Goal: Information Seeking & Learning: Learn about a topic

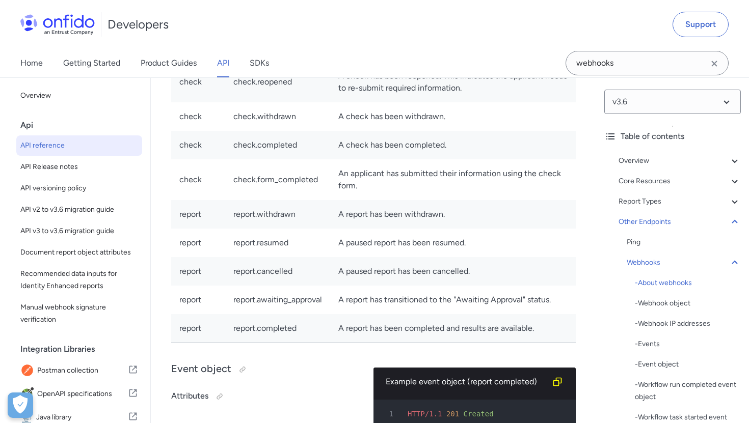
scroll to position [53, 0]
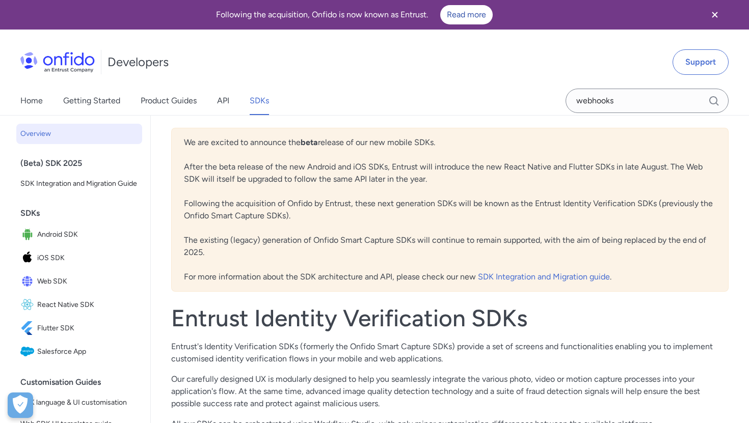
click at [61, 256] on span "iOS SDK" at bounding box center [87, 258] width 101 height 14
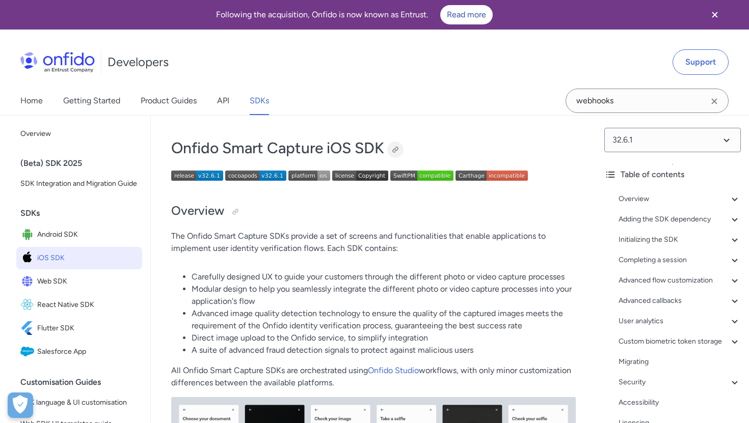
click at [399, 147] on div at bounding box center [395, 150] width 8 height 8
click at [62, 228] on span "Android SDK" at bounding box center [87, 235] width 101 height 14
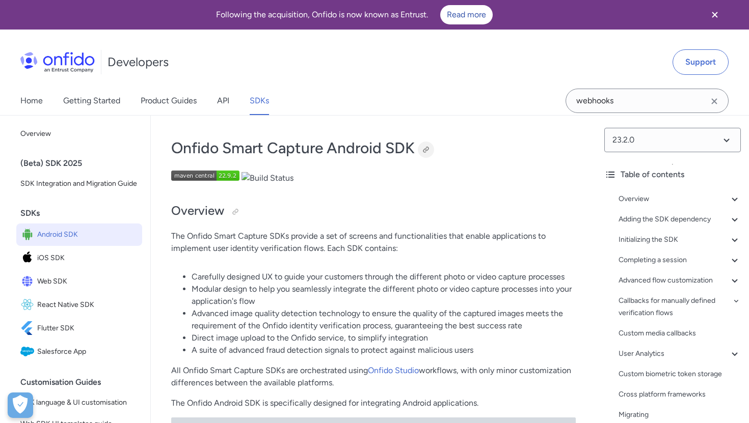
click at [425, 149] on div at bounding box center [426, 150] width 8 height 8
